Goal: Task Accomplishment & Management: Complete application form

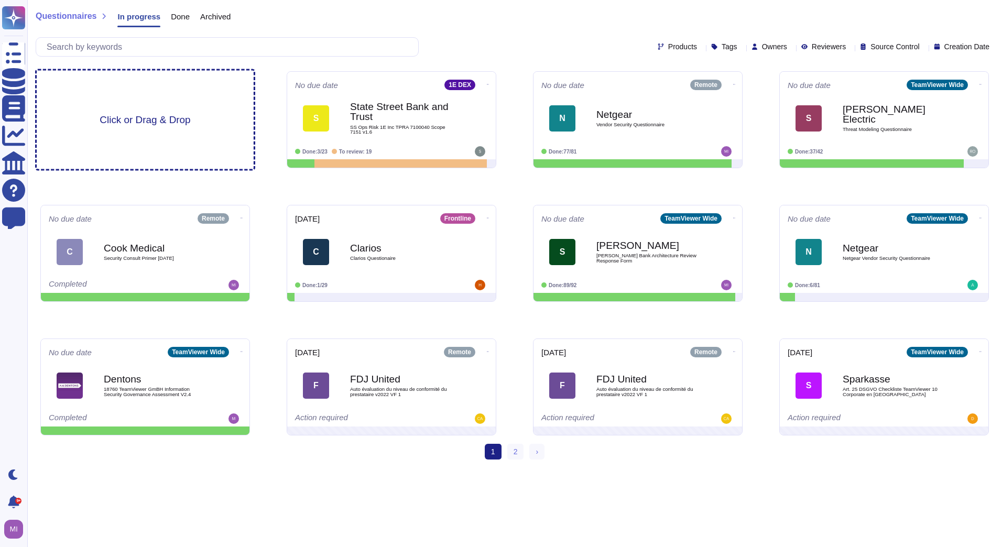
click at [209, 122] on div "Click or Drag & Drop" at bounding box center [145, 120] width 217 height 99
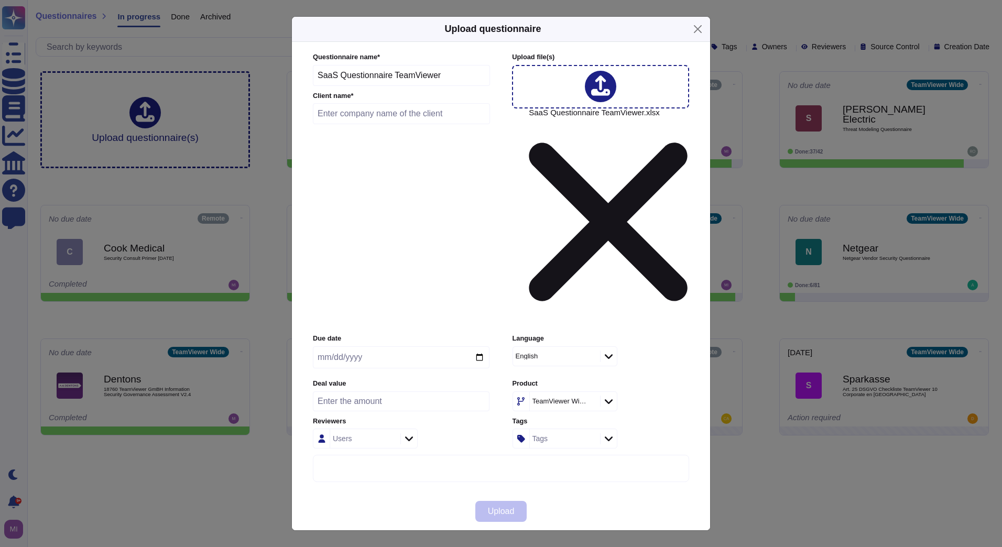
click at [429, 124] on input "text" at bounding box center [401, 113] width 177 height 21
type input "Allstate"
click at [495, 507] on span "Upload" at bounding box center [501, 511] width 27 height 8
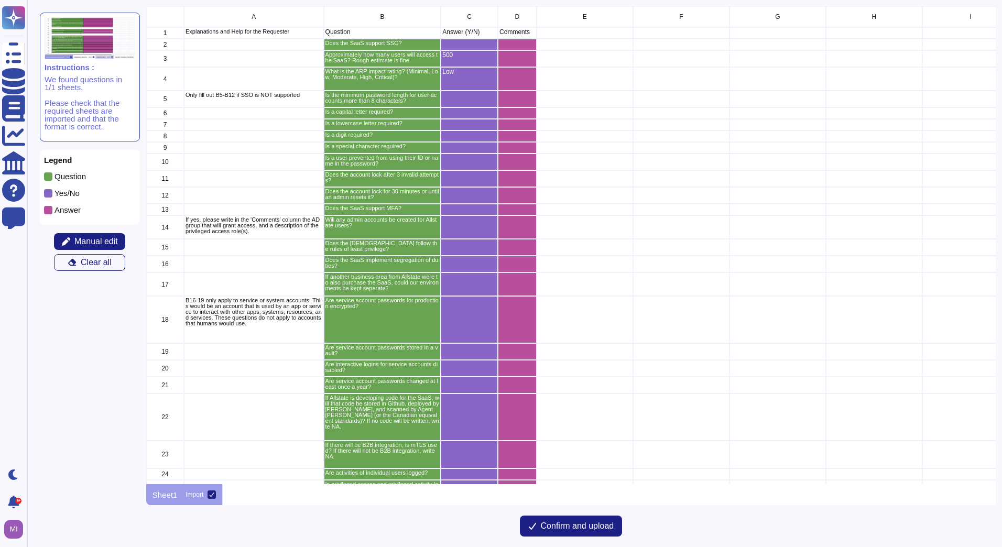
scroll to position [470, 842]
click at [592, 522] on span "Confirm and upload" at bounding box center [577, 526] width 73 height 8
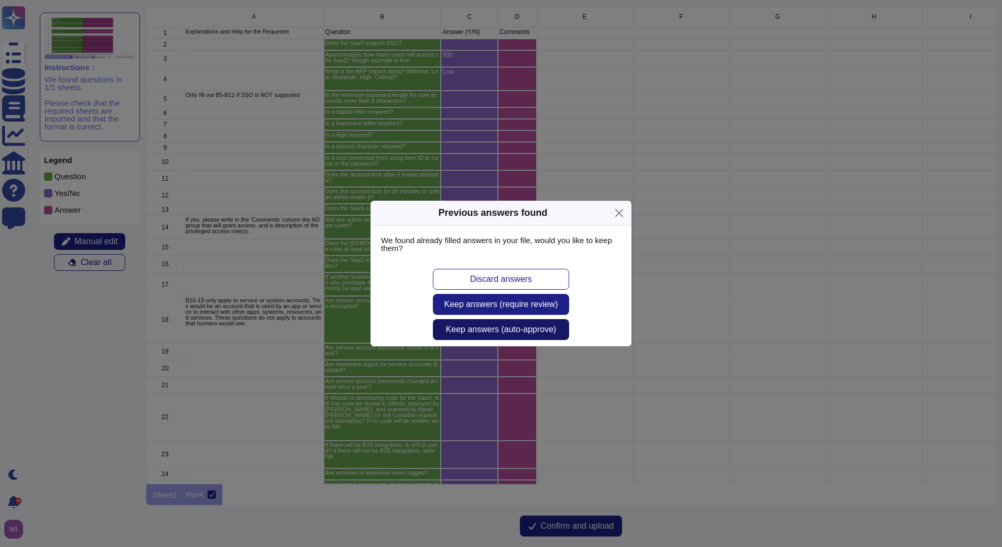
click at [530, 326] on span "Keep answers (auto-approve)" at bounding box center [501, 330] width 111 height 8
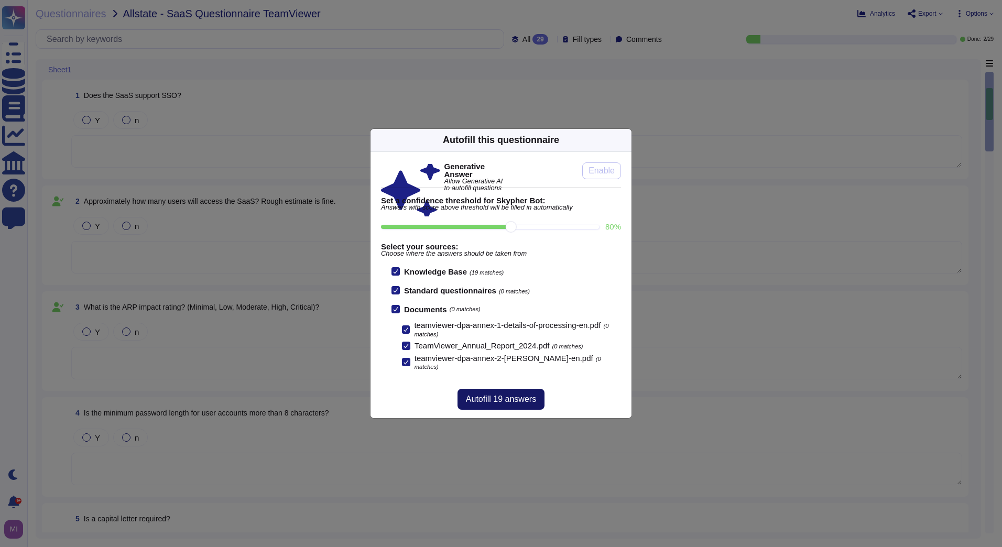
click at [518, 397] on span "Autofill 19 answers" at bounding box center [501, 399] width 70 height 8
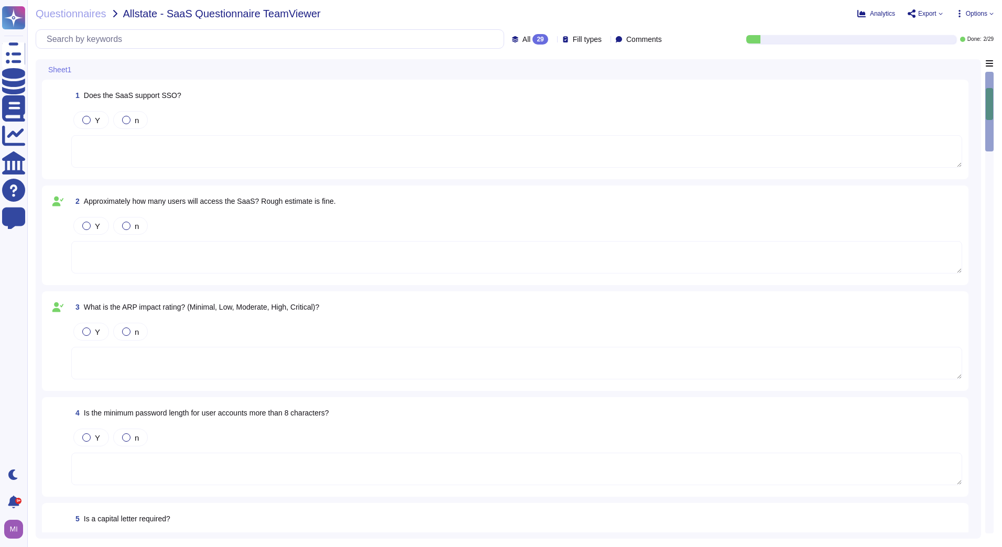
type textarea "TeamViewer uses SSO authentication where possible. If SSO can not be implemente…"
type textarea "With SSO: determined by IdP Without SSO: Lower case + Upper case + Number + Spe…"
